Goal: Find specific page/section

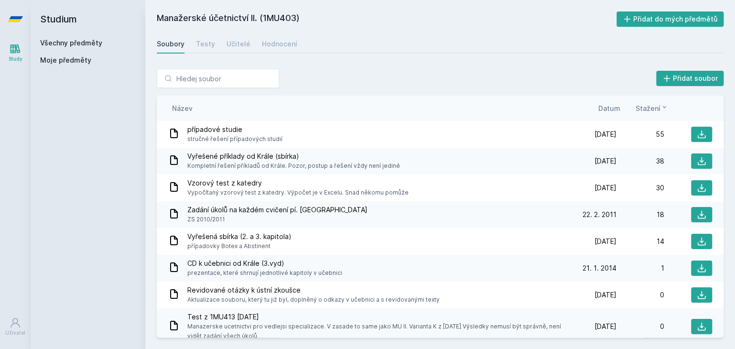
click at [76, 43] on link "Všechny předměty" at bounding box center [71, 43] width 62 height 8
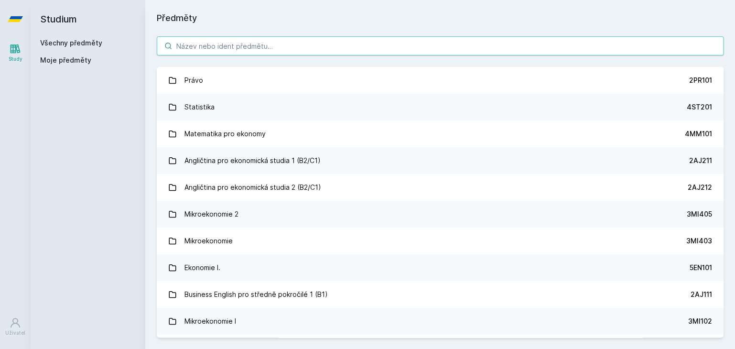
click at [251, 45] on input "search" at bounding box center [440, 45] width 567 height 19
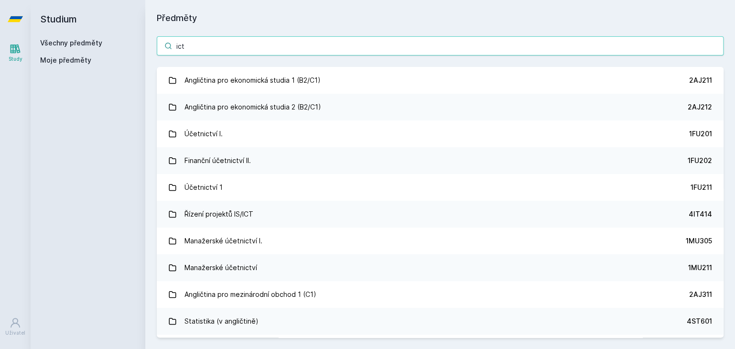
click at [246, 51] on input "ict" at bounding box center [440, 45] width 567 height 19
drag, startPoint x: 223, startPoint y: 43, endPoint x: 171, endPoint y: 48, distance: 52.9
click at [171, 48] on div "ict" at bounding box center [440, 45] width 567 height 19
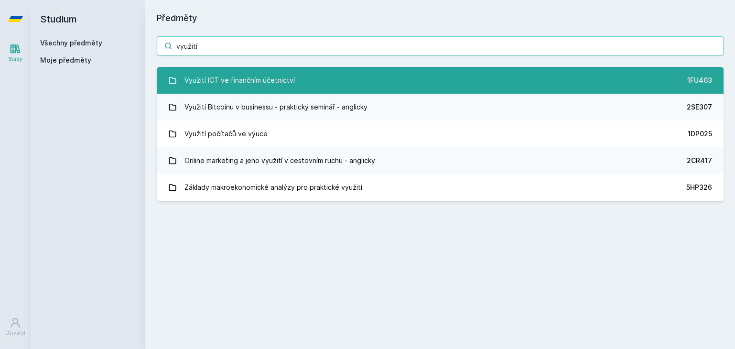
type input "využití"
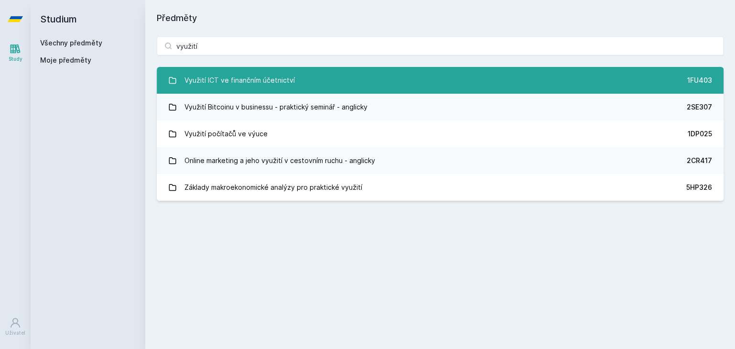
click at [261, 78] on div "Využití ICT ve finančním účetnictví" at bounding box center [239, 80] width 110 height 19
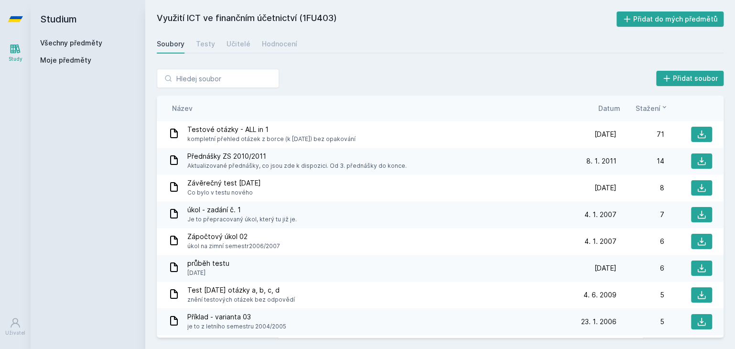
click at [617, 108] on span "Datum" at bounding box center [609, 108] width 22 height 10
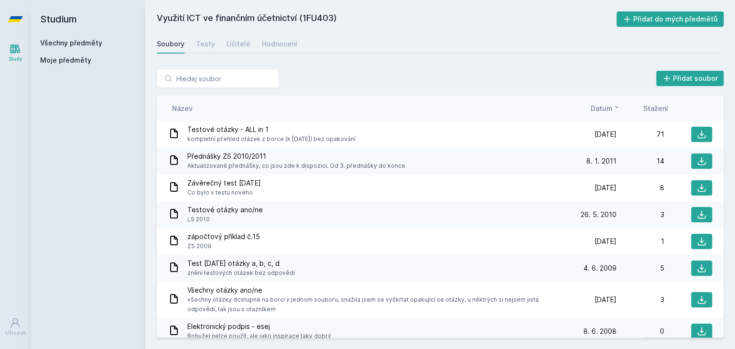
click at [617, 108] on icon at bounding box center [617, 107] width 8 height 8
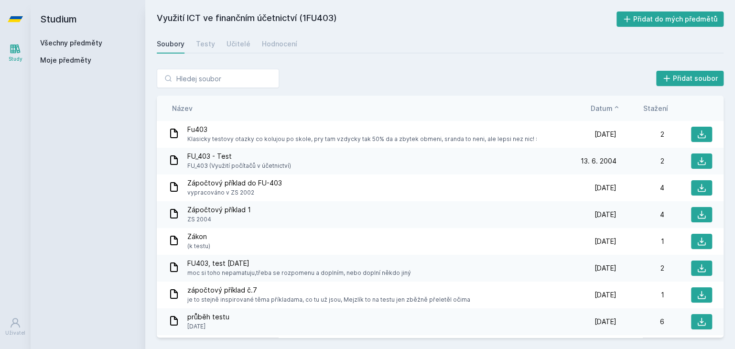
click at [617, 108] on icon at bounding box center [617, 107] width 8 height 8
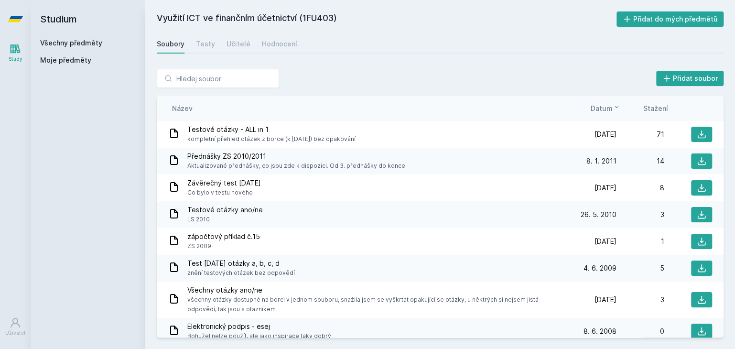
click at [91, 46] on link "Všechny předměty" at bounding box center [71, 43] width 62 height 8
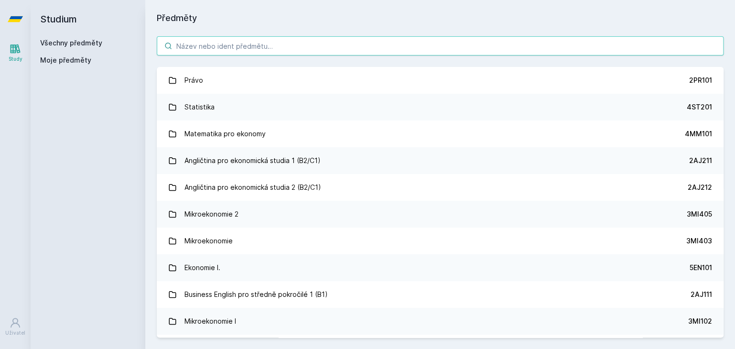
click at [290, 46] on input "search" at bounding box center [440, 45] width 567 height 19
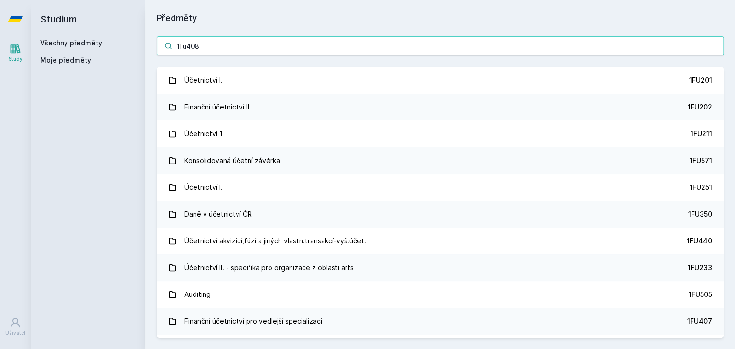
type input "1fu408"
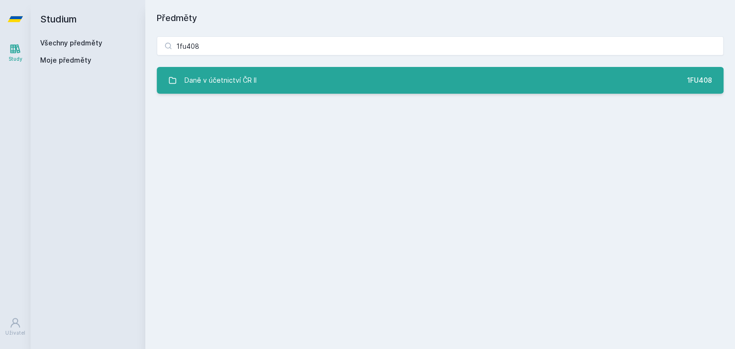
click at [294, 74] on link "Daně v účetnictví ČR II 1FU408" at bounding box center [440, 80] width 567 height 27
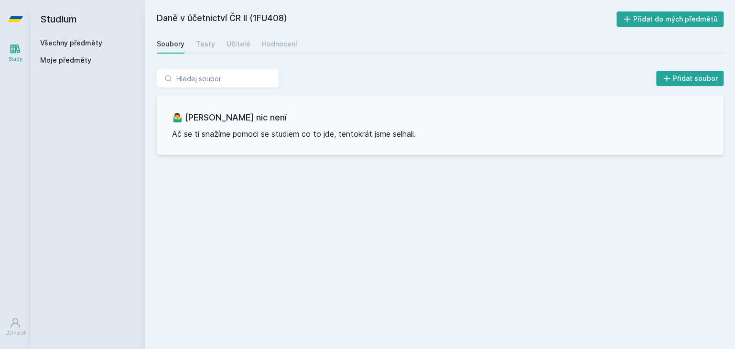
click at [459, 181] on div "Daně v účetnictví ČR II (1FU408) Přidat do mých předmětů [GEOGRAPHIC_DATA] Test…" at bounding box center [440, 174] width 567 height 326
click at [248, 262] on div "Daně v účetnictví ČR II (1FU408) Přidat do mých předmětů [GEOGRAPHIC_DATA] Test…" at bounding box center [440, 174] width 567 height 326
